Goal: Task Accomplishment & Management: Use online tool/utility

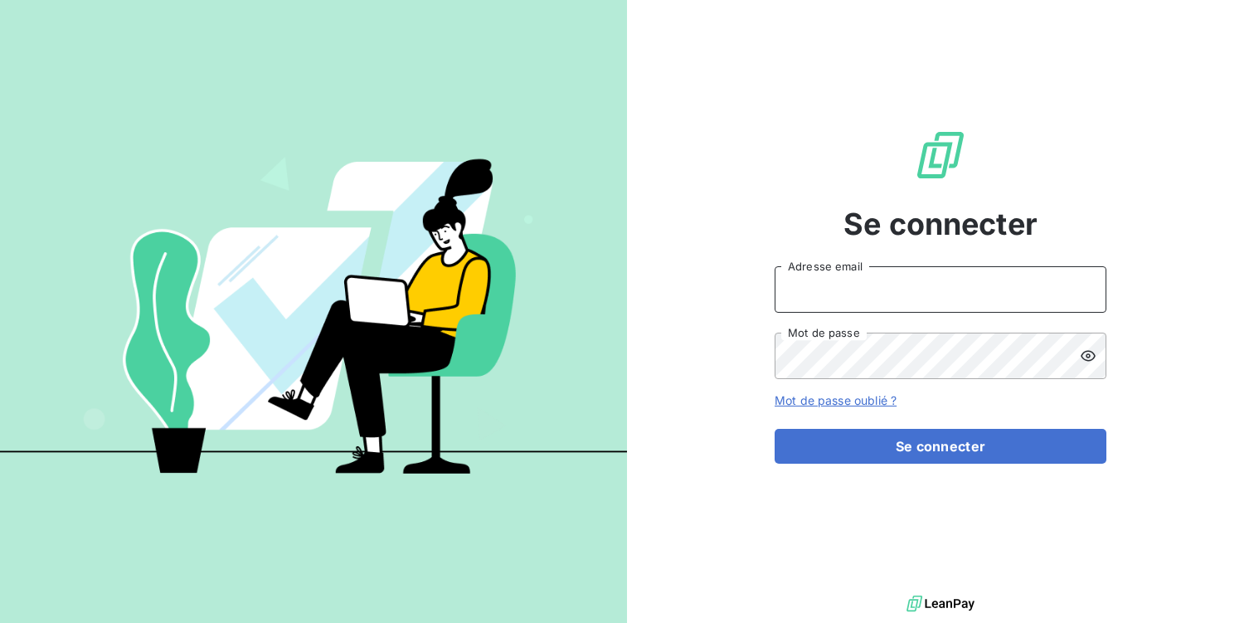
click at [810, 284] on input "Adresse email" at bounding box center [941, 289] width 332 height 46
type input "[DOMAIN_NAME][EMAIL_ADDRESS][DOMAIN_NAME]"
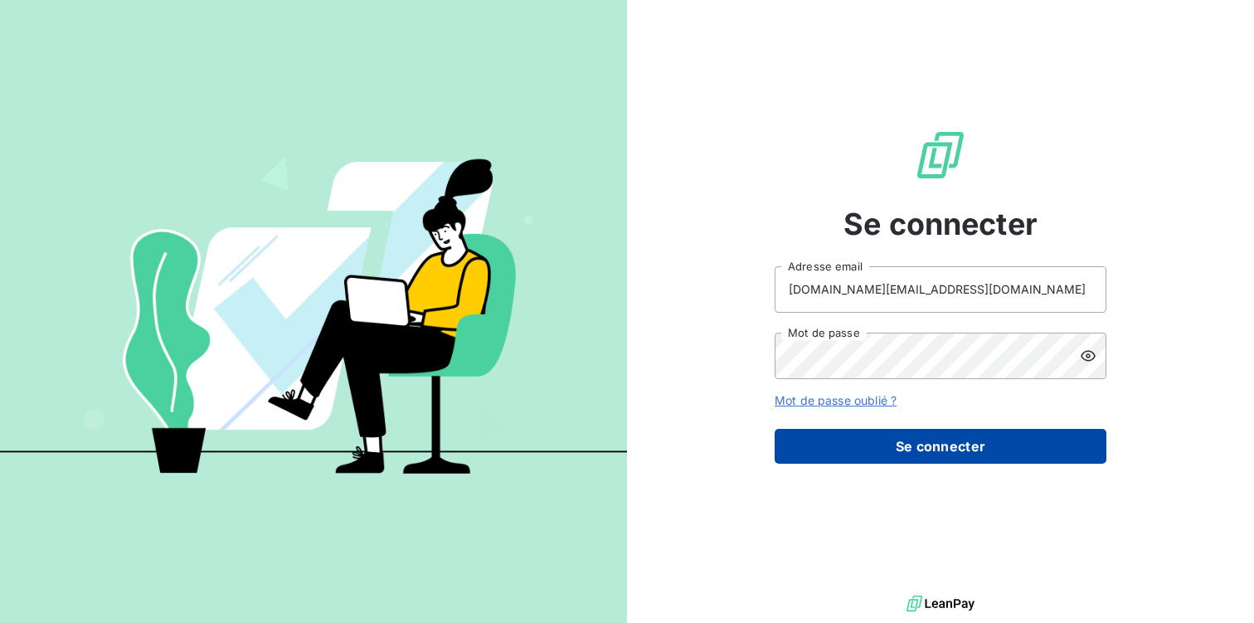
click at [936, 450] on button "Se connecter" at bounding box center [941, 446] width 332 height 35
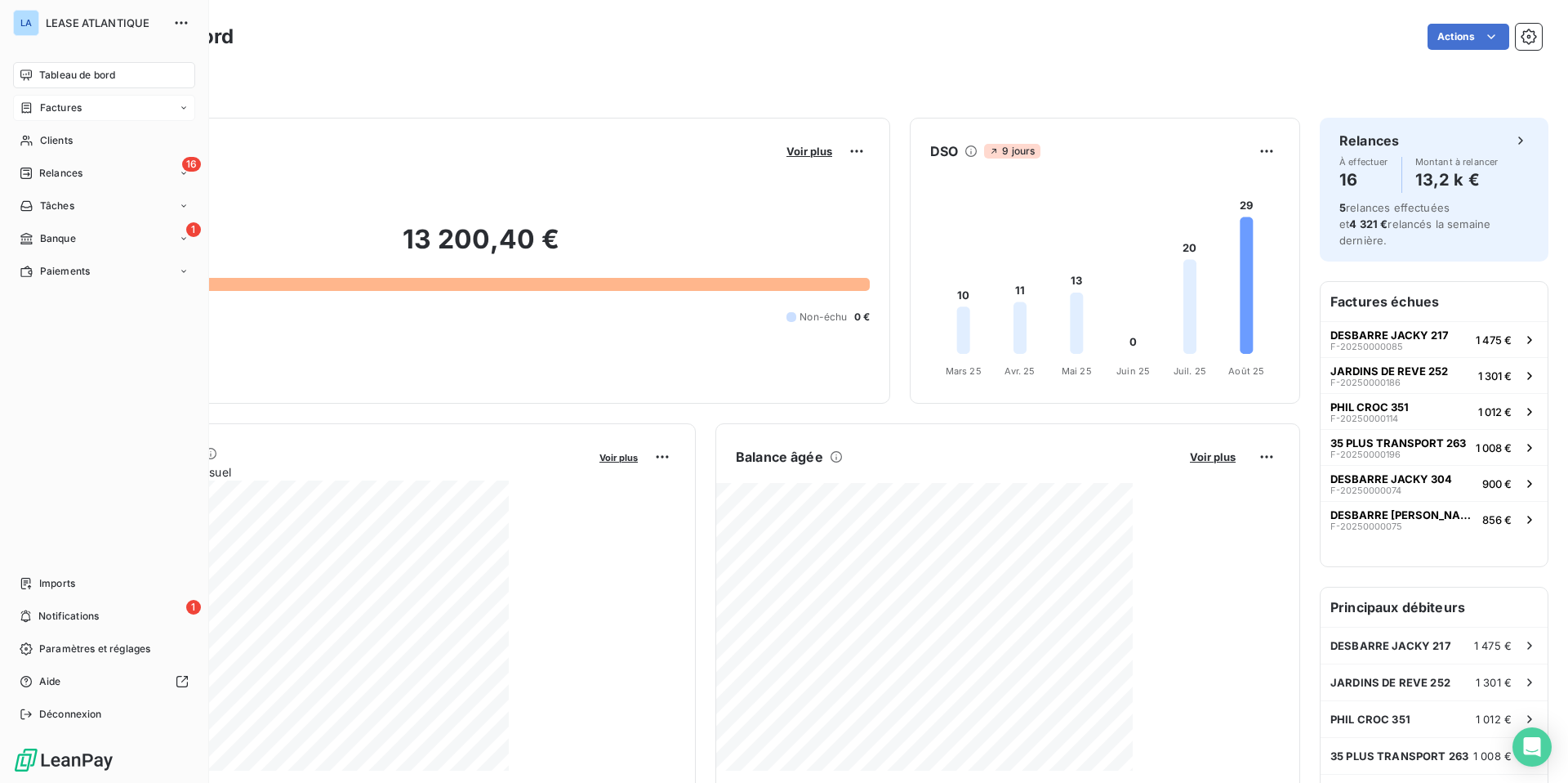
click at [61, 105] on span "Factures" at bounding box center [61, 107] width 41 height 15
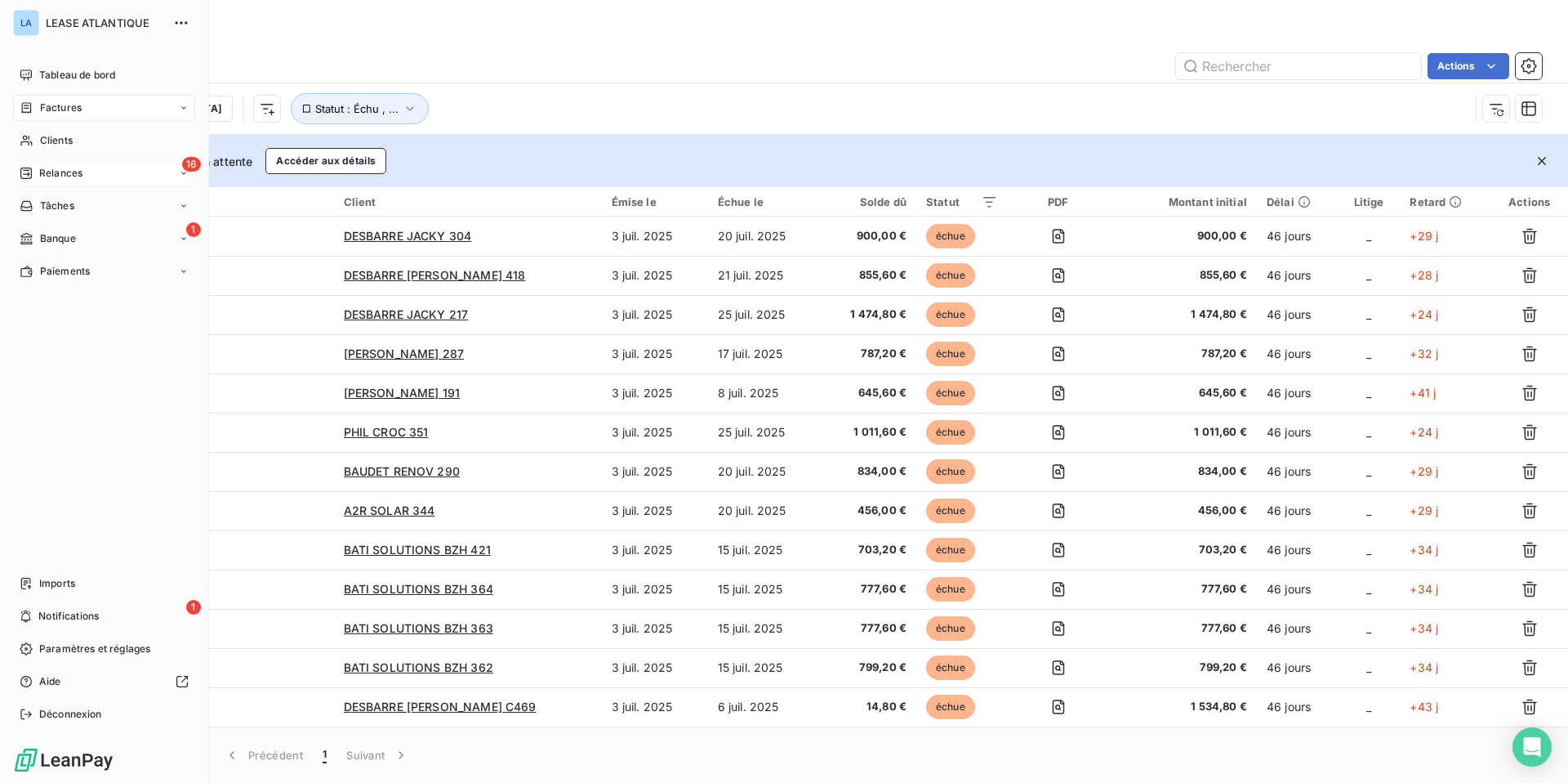
click at [65, 167] on span "Relances" at bounding box center [61, 172] width 43 height 15
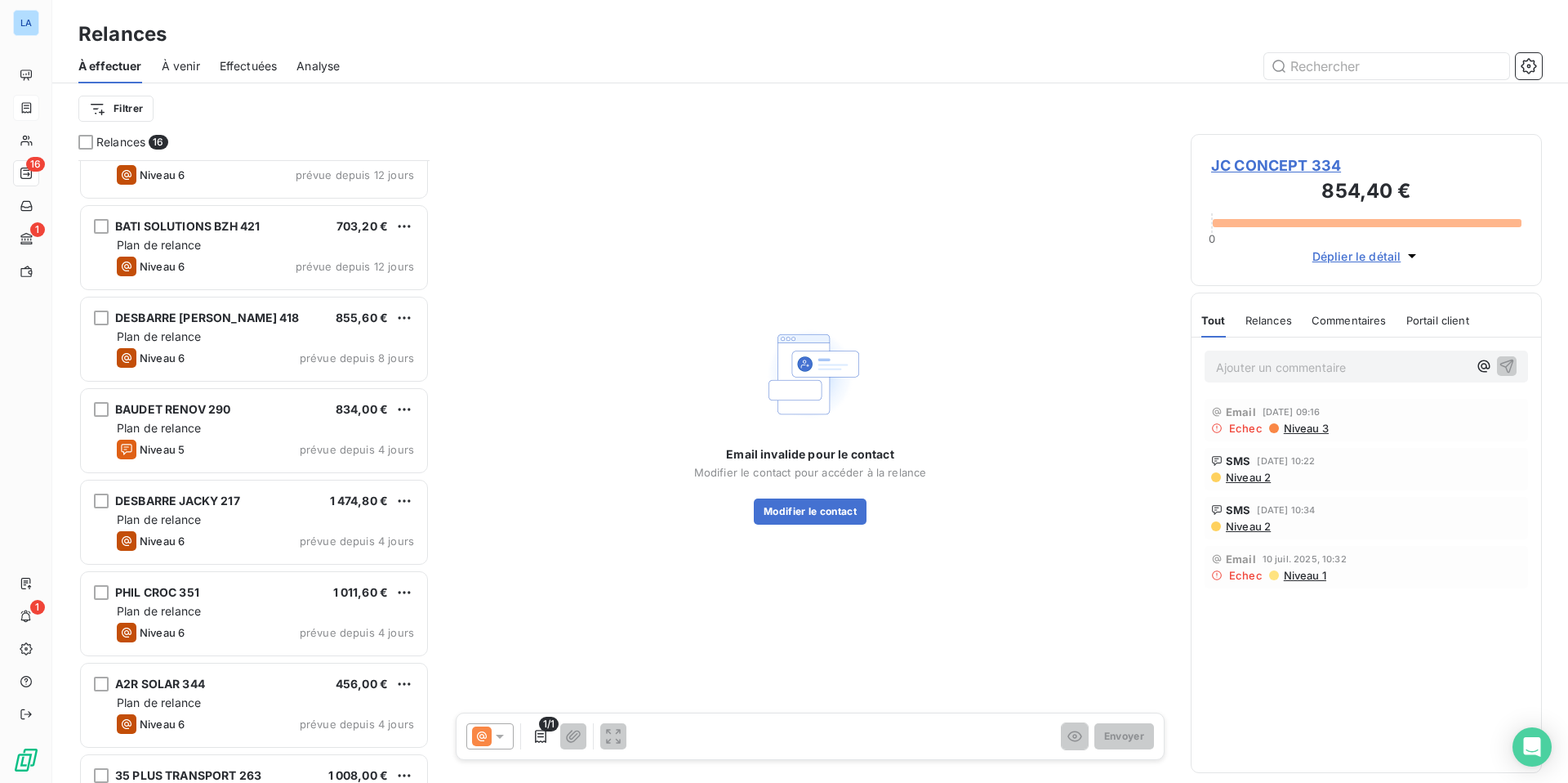
scroll to position [782, 0]
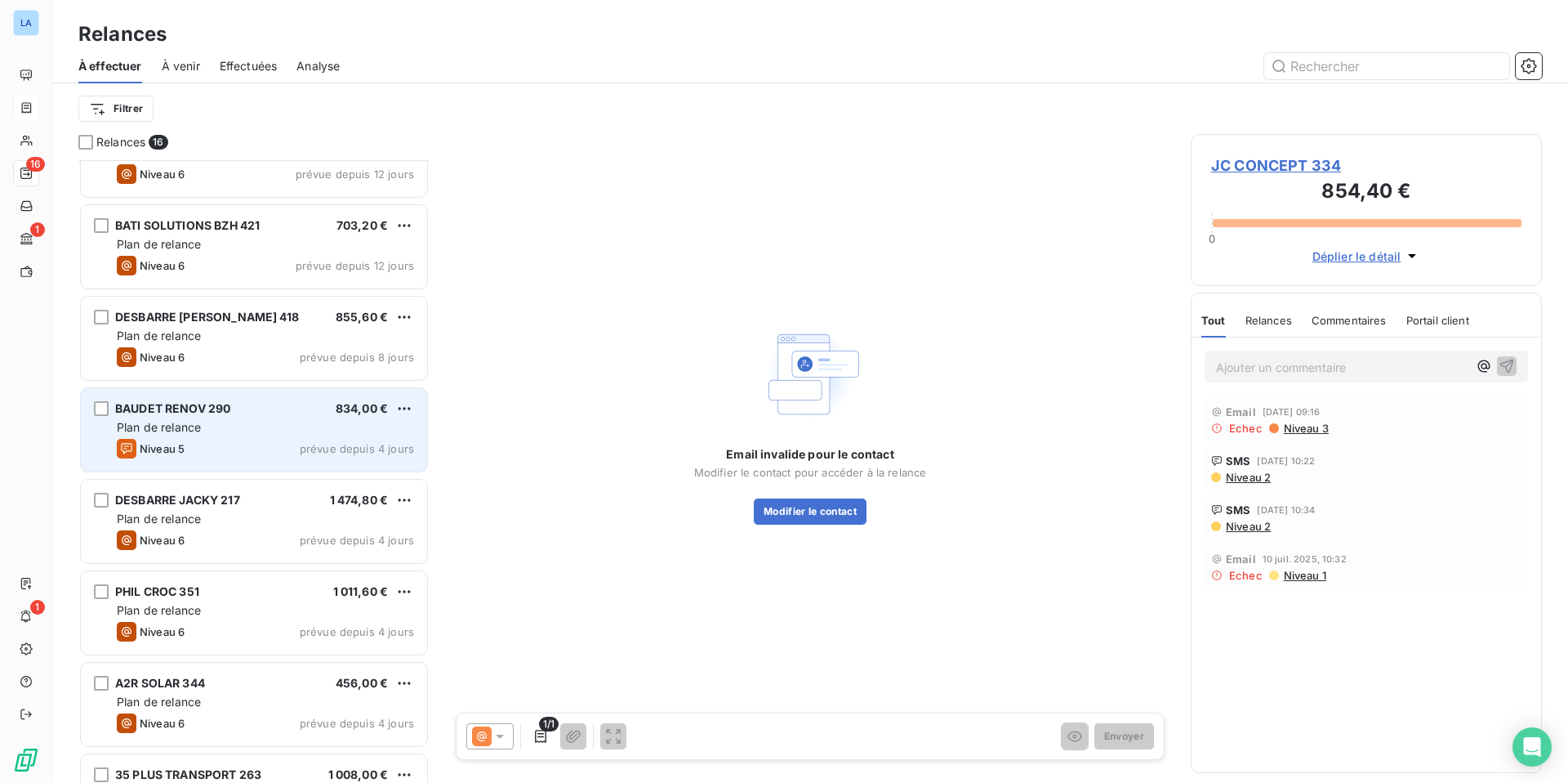
click at [177, 424] on span "Plan de relance" at bounding box center [158, 426] width 84 height 14
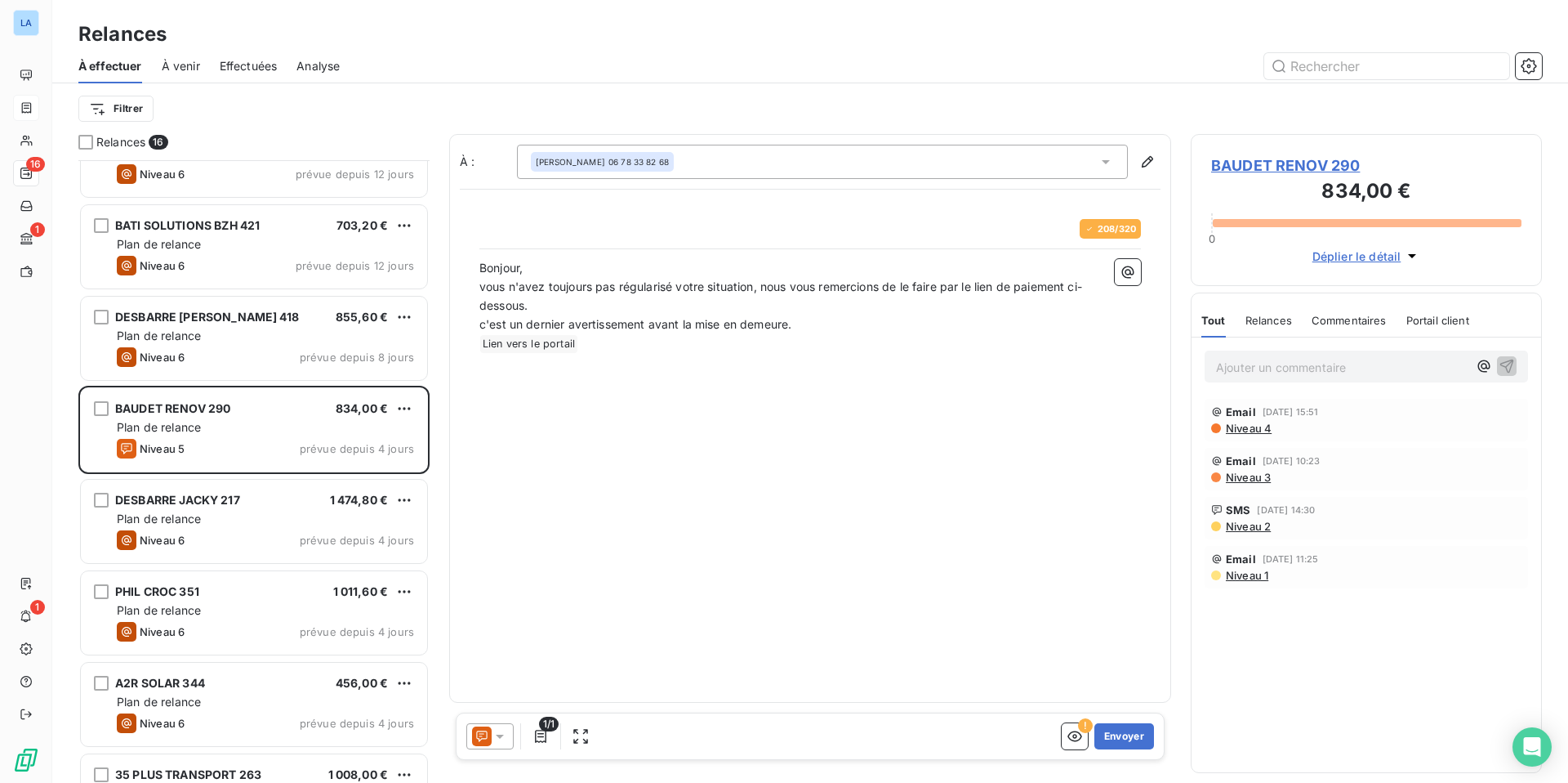
scroll to position [622, 351]
click at [1129, 613] on button "Envoyer" at bounding box center [1124, 736] width 60 height 27
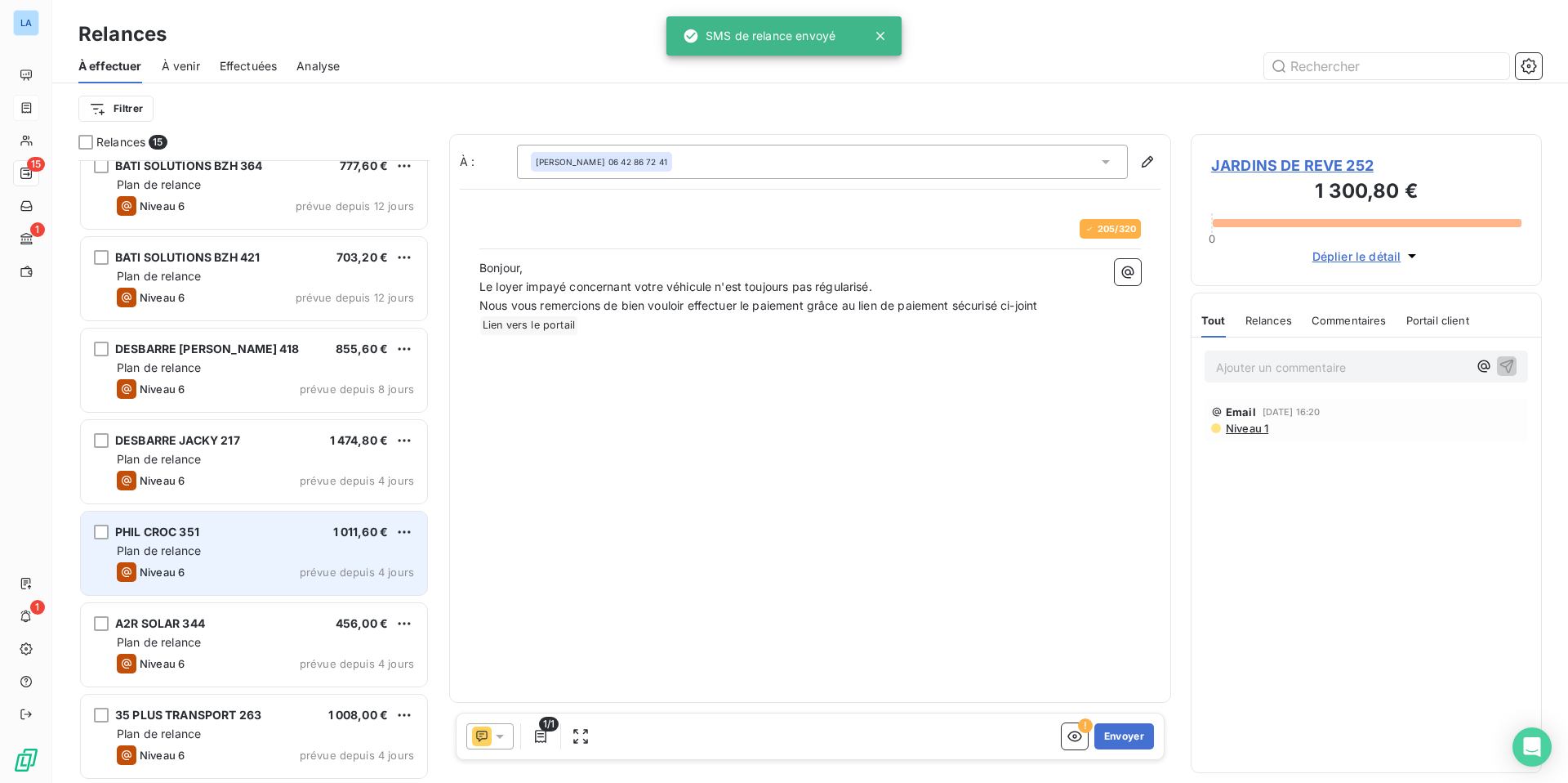
scroll to position [750, 0]
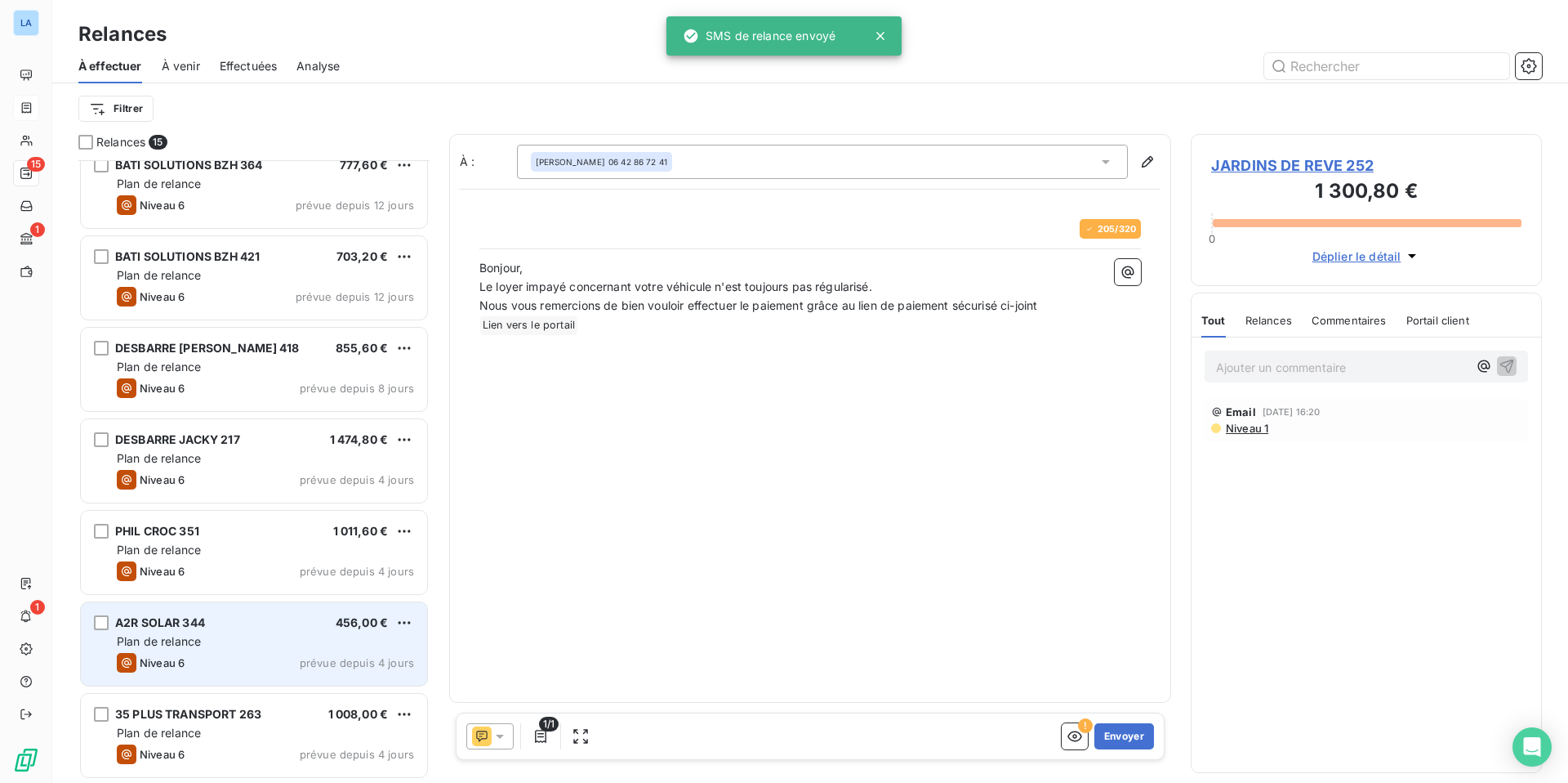
click at [294, 613] on div "A2R SOLAR 344 456,00 €" at bounding box center [266, 622] width 297 height 15
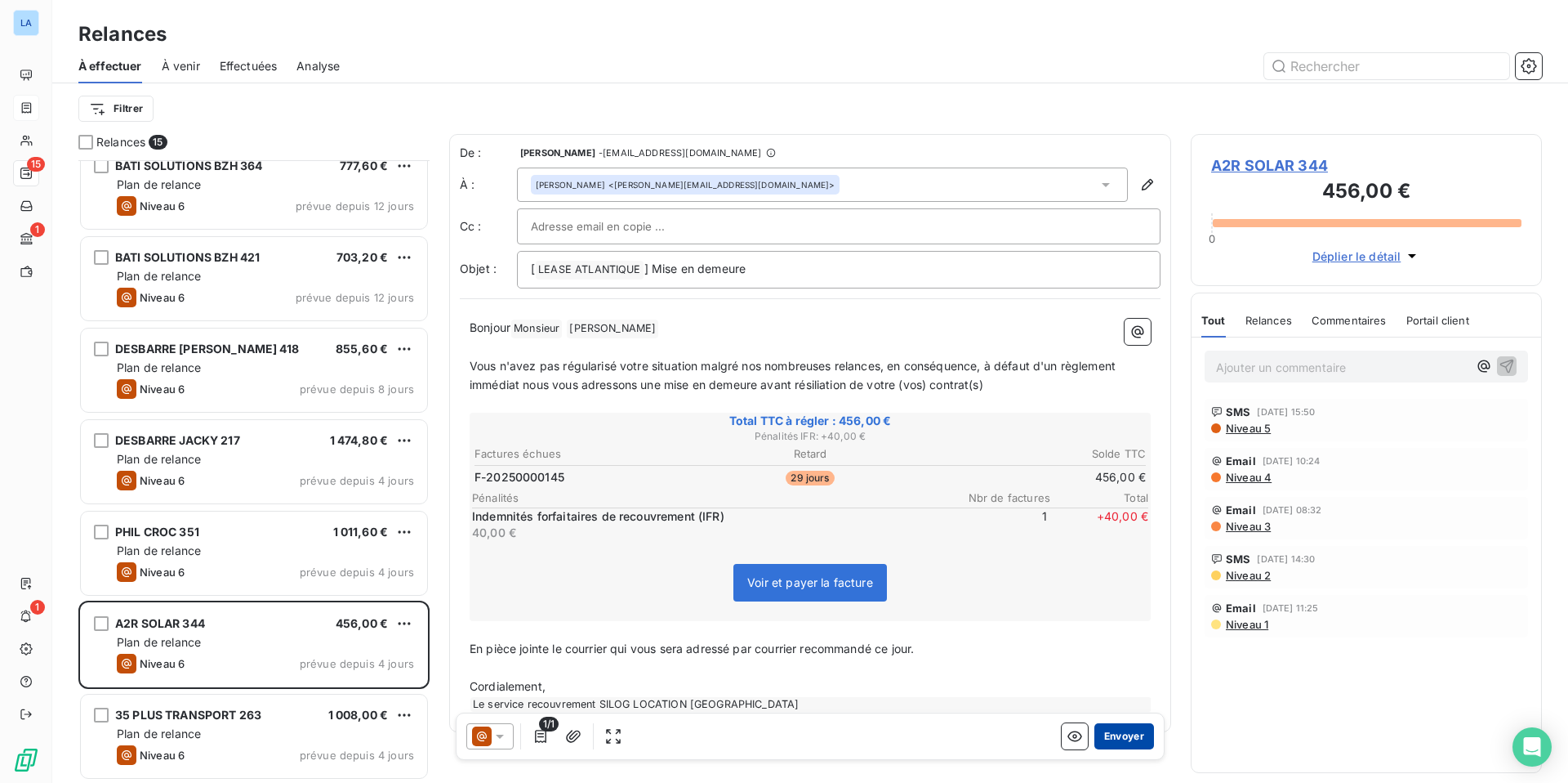
click at [1114, 613] on button "Envoyer" at bounding box center [1124, 736] width 60 height 27
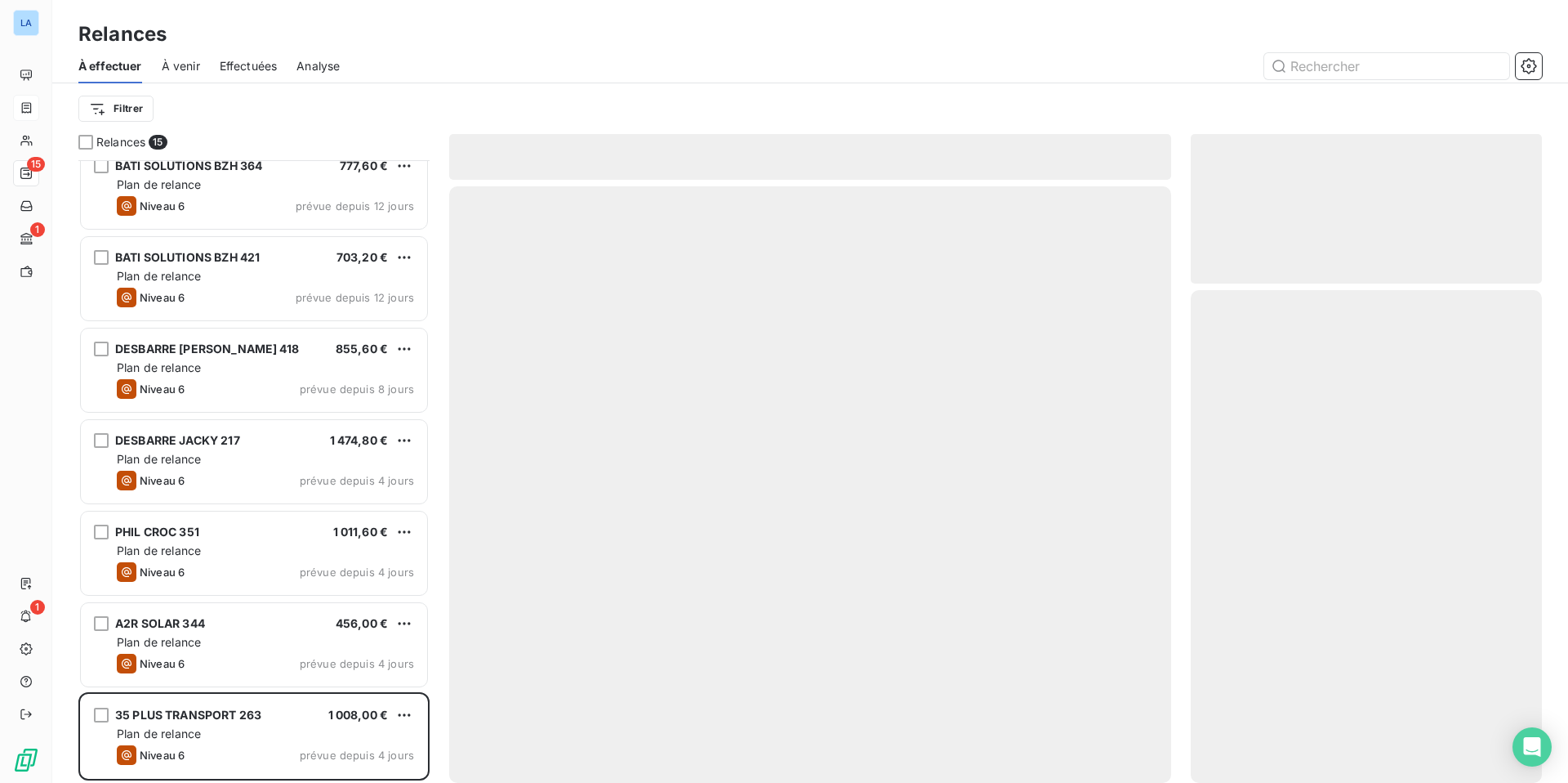
scroll to position [659, 0]
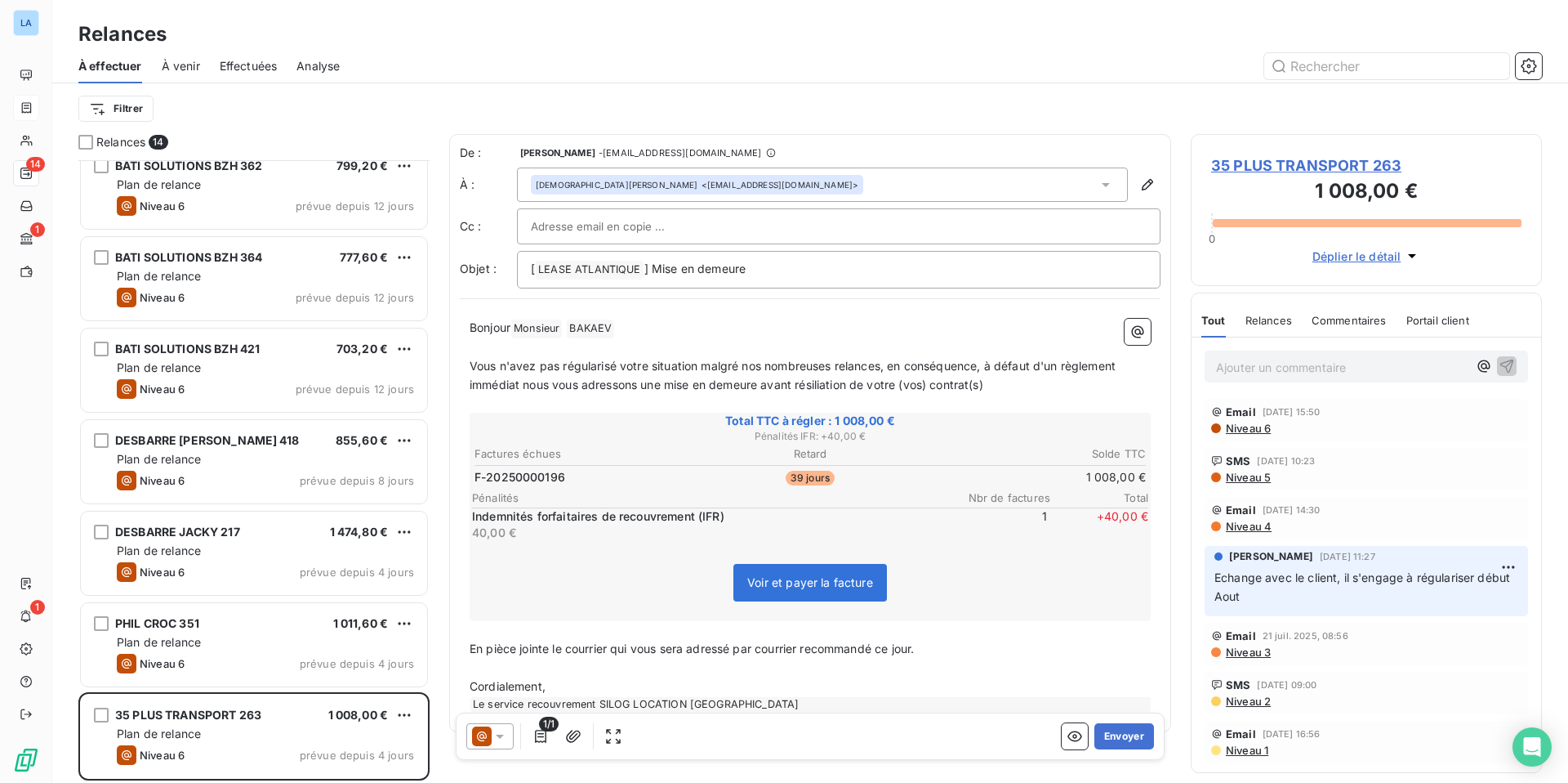
click at [1114, 613] on button "Envoyer" at bounding box center [1124, 736] width 60 height 27
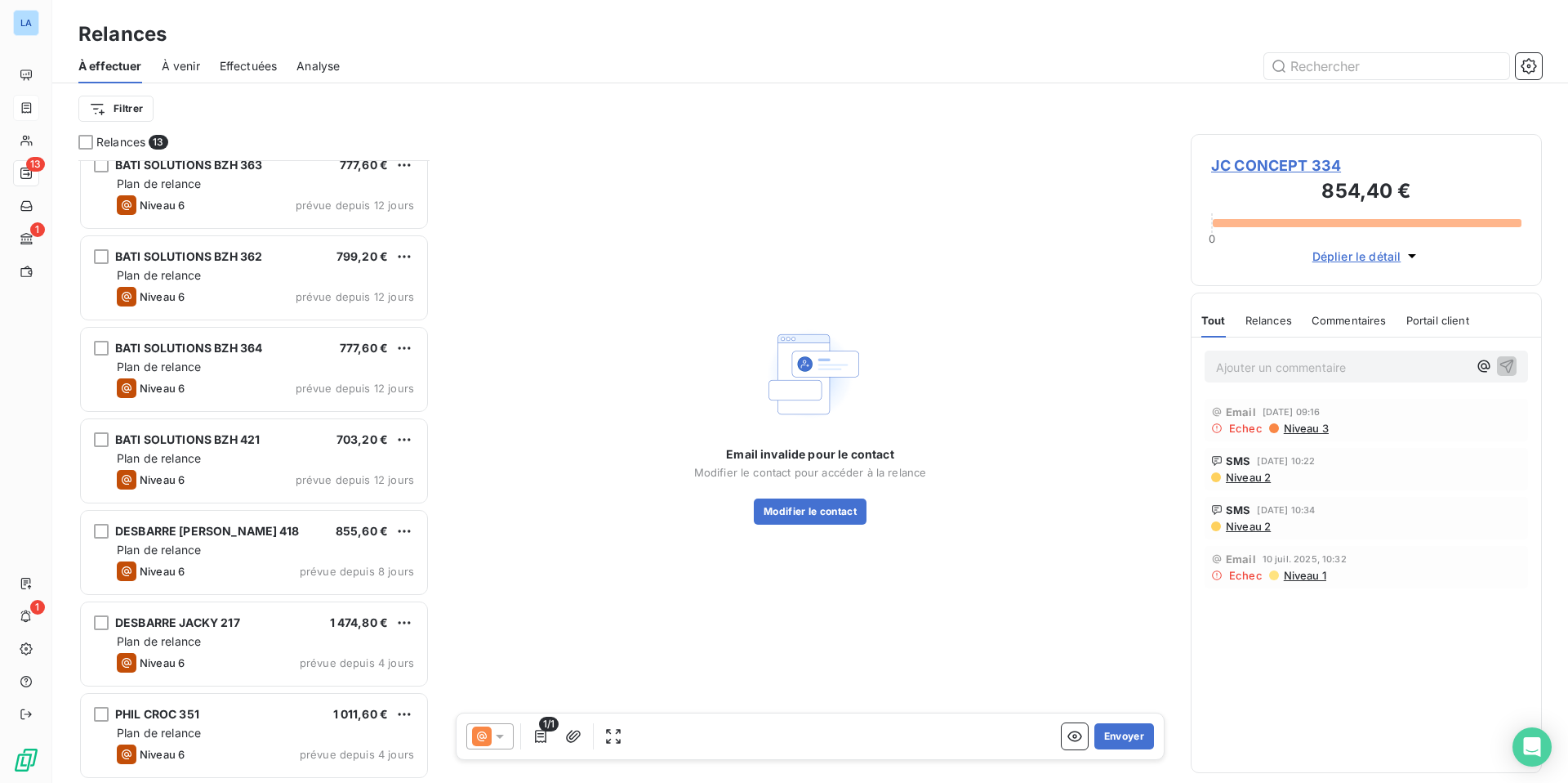
scroll to position [567, 0]
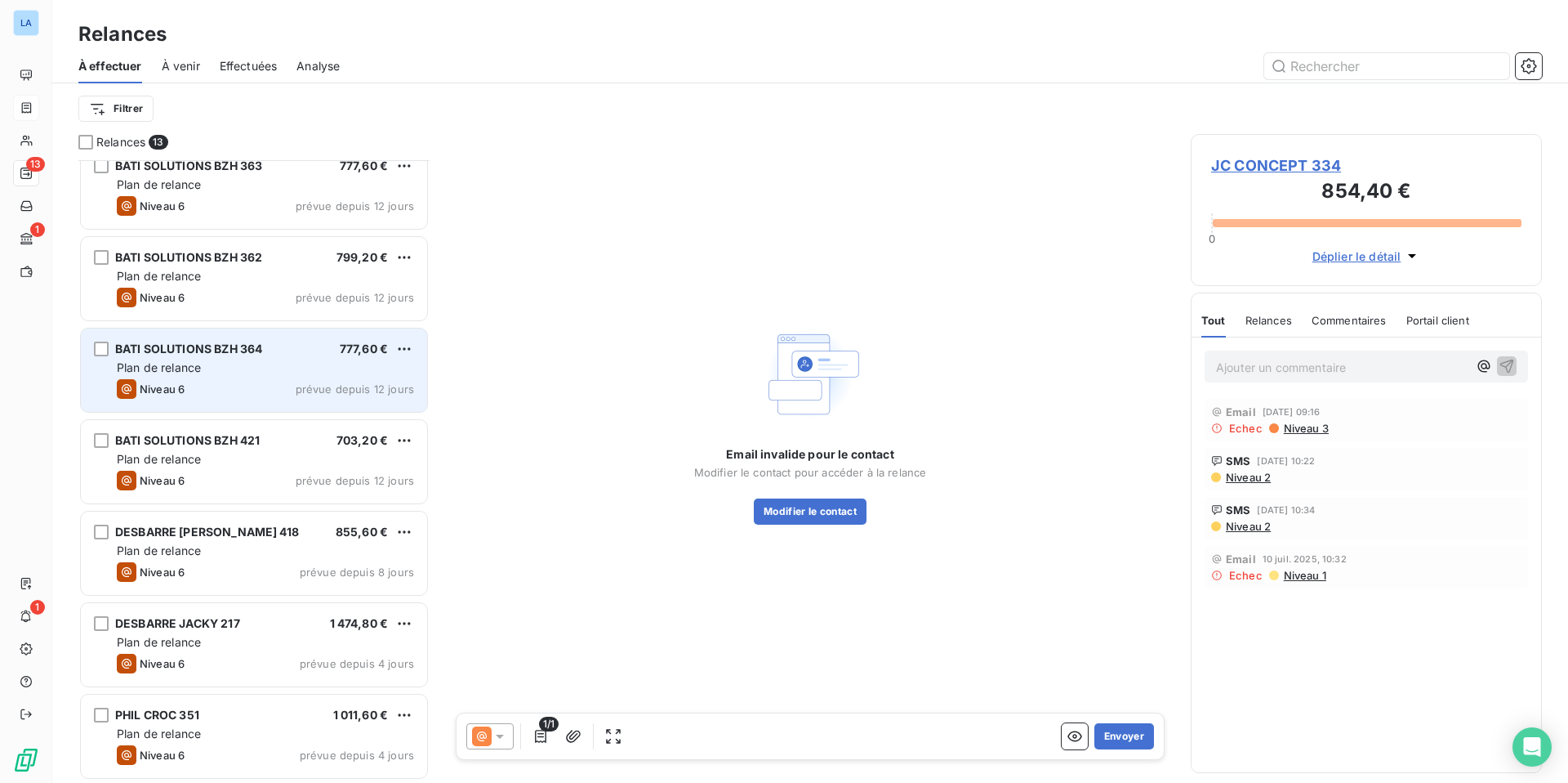
click at [220, 349] on span "BATI SOLUTIONS BZH 364" at bounding box center [188, 349] width 147 height 14
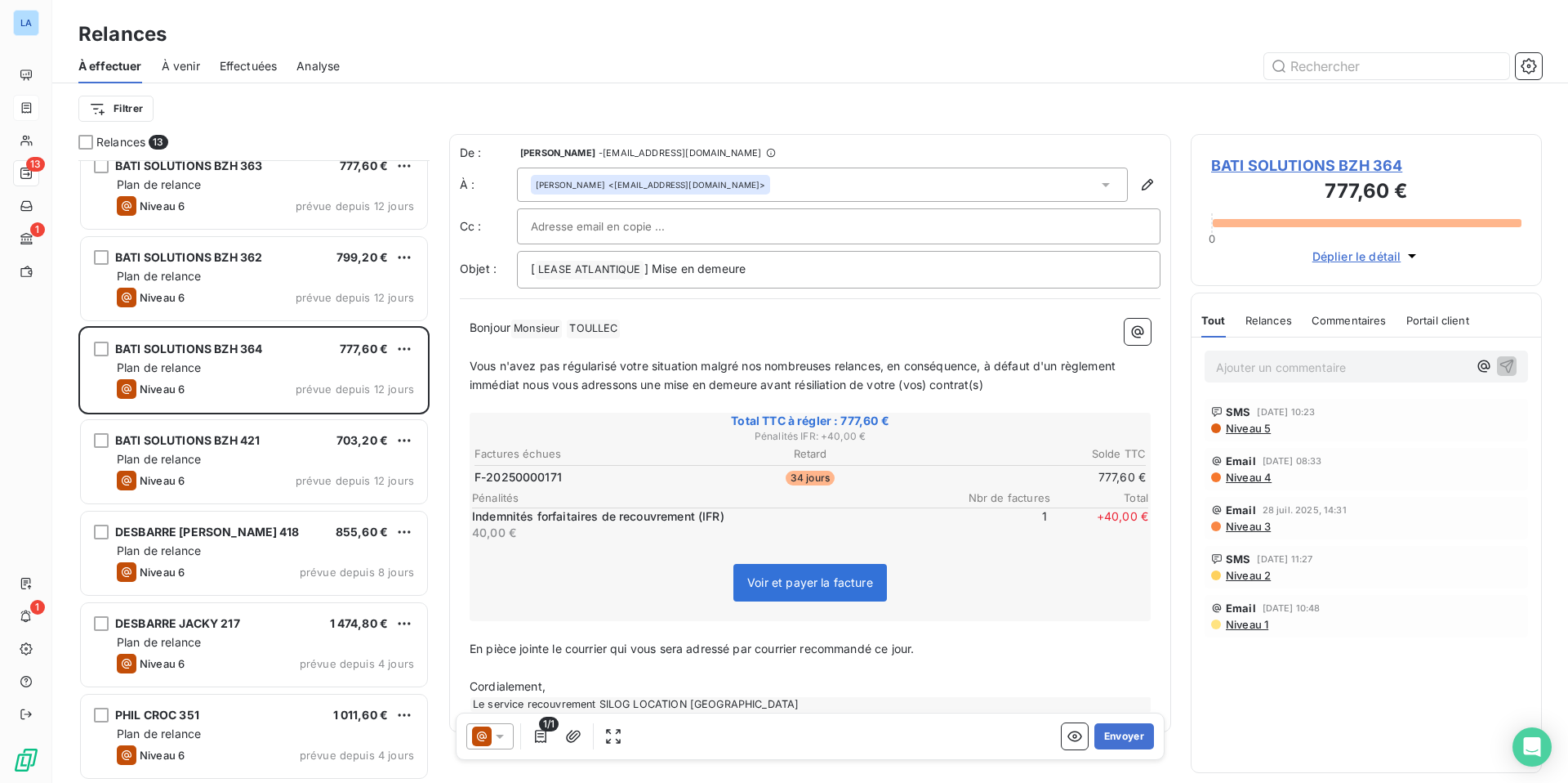
scroll to position [30, 0]
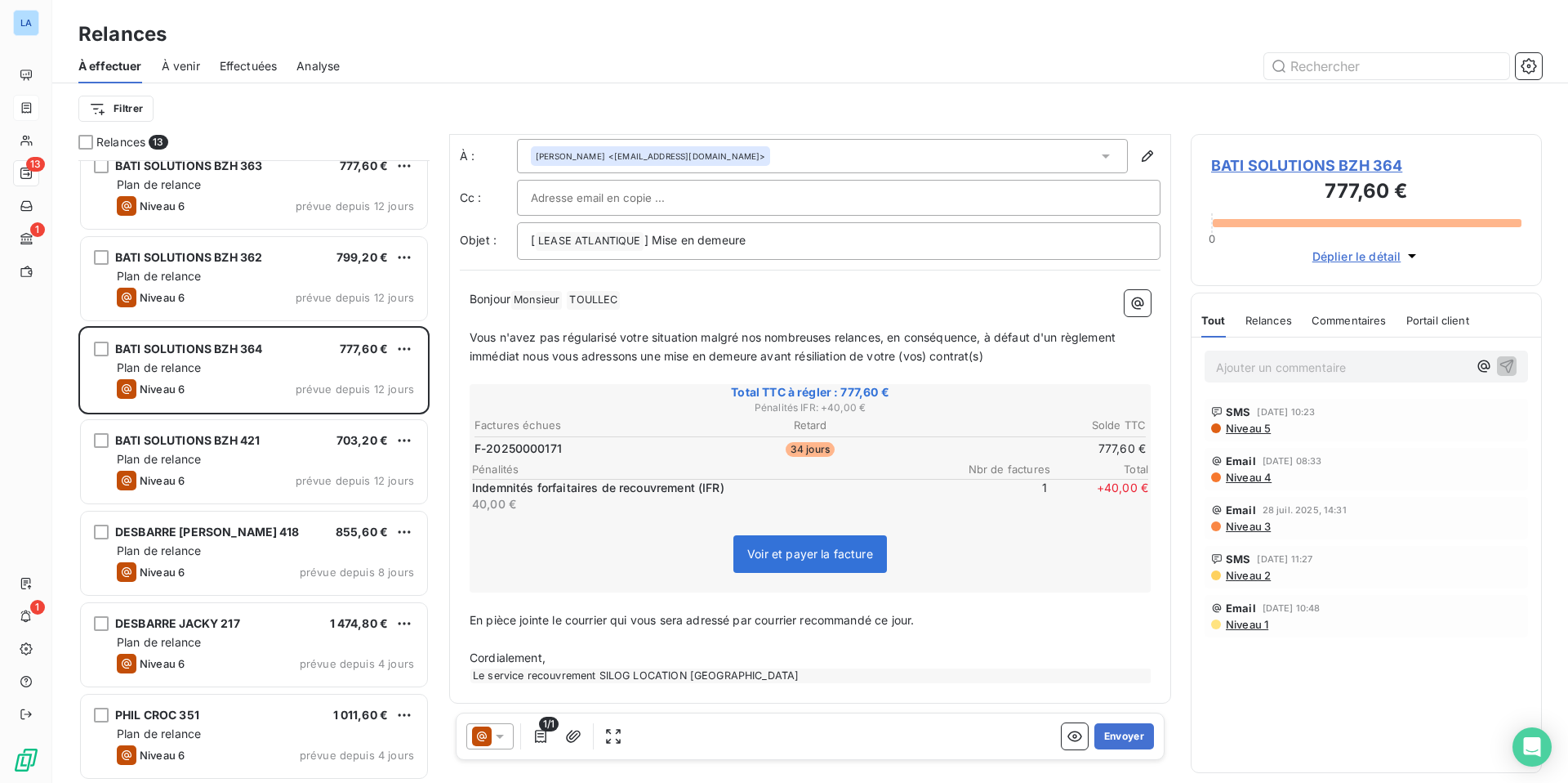
click at [800, 551] on span "Voir et payer la facture" at bounding box center [810, 554] width 126 height 14
click at [1233, 254] on span "Déplier le détail" at bounding box center [1356, 255] width 89 height 17
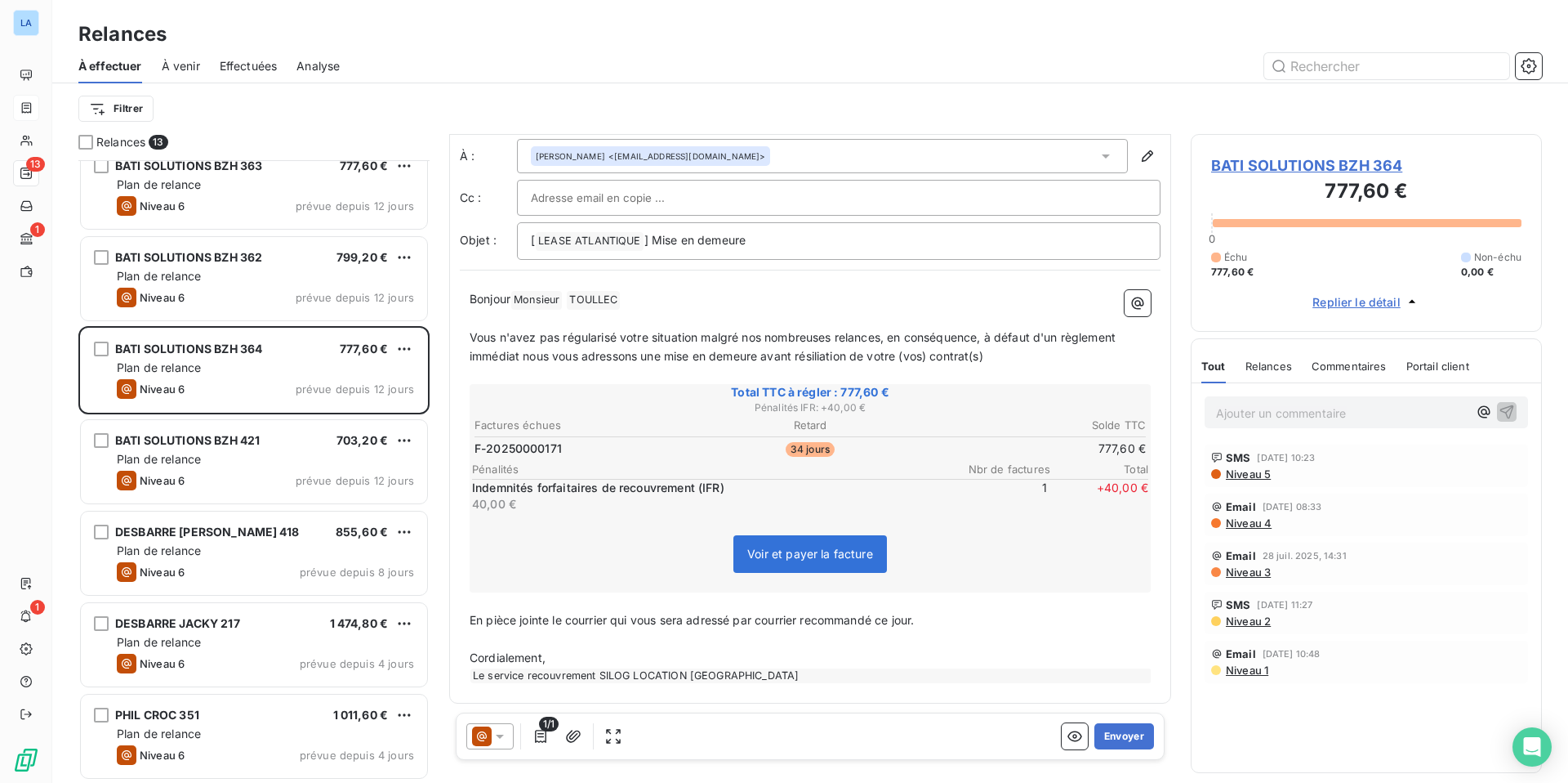
click at [1233, 165] on span "BATI SOLUTIONS BZH 364" at bounding box center [1365, 165] width 310 height 22
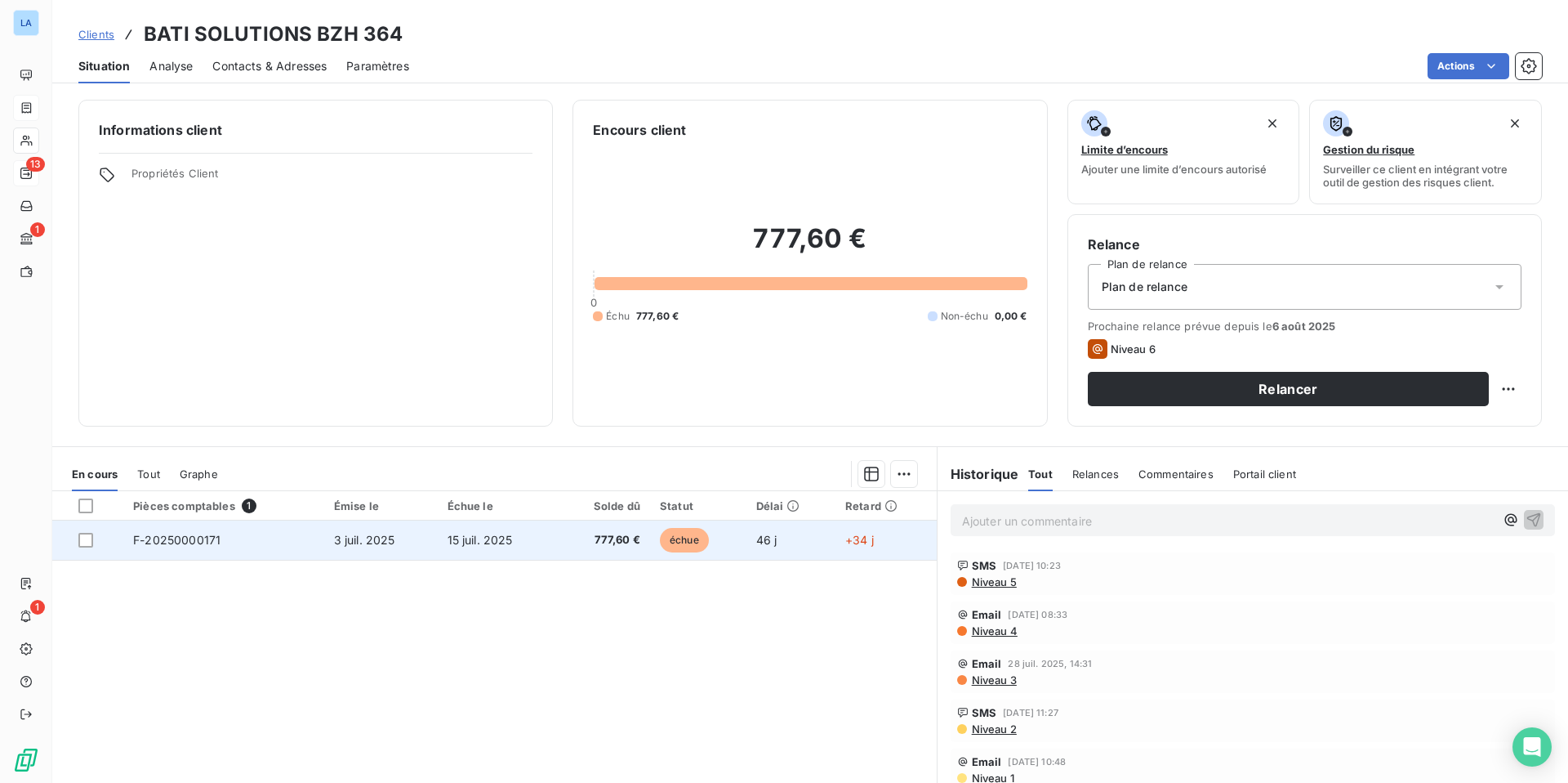
click at [193, 542] on span "F-20250000171" at bounding box center [176, 540] width 88 height 14
